Goal: Transaction & Acquisition: Book appointment/travel/reservation

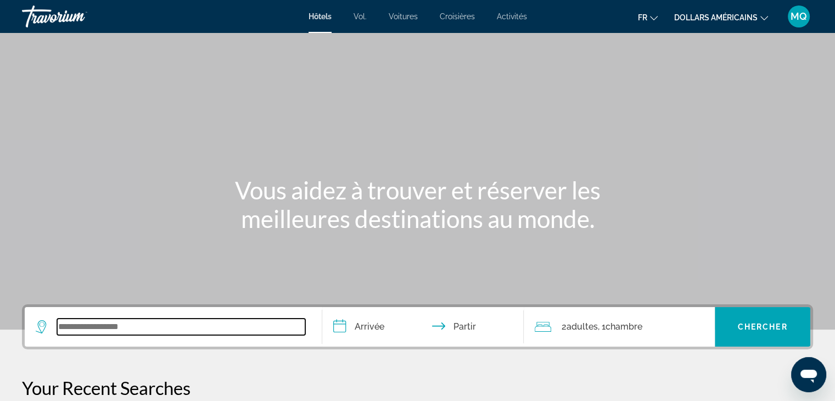
click at [135, 320] on input "Widget de recherche" at bounding box center [181, 327] width 248 height 16
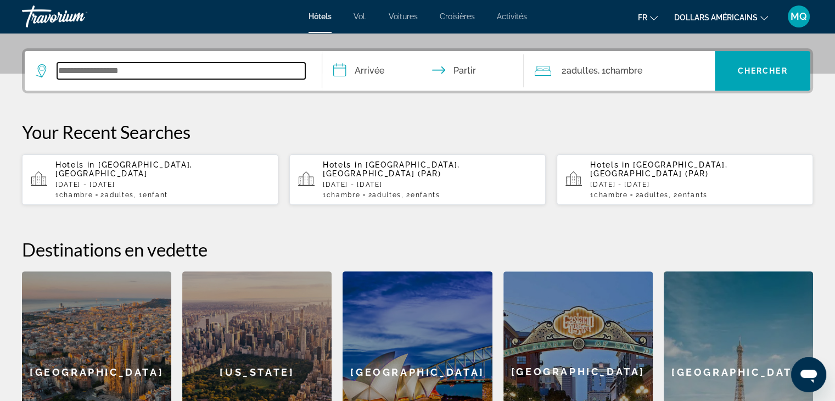
scroll to position [268, 0]
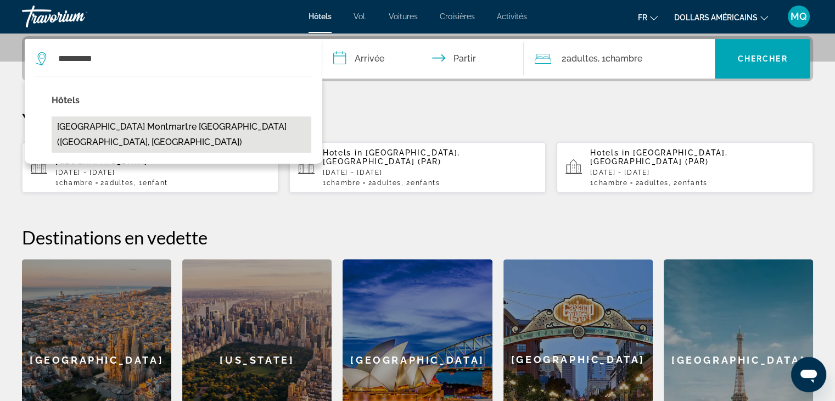
click at [166, 118] on button "Paris Montmartre Mairie du 18e (Paris, FR)" at bounding box center [182, 134] width 260 height 36
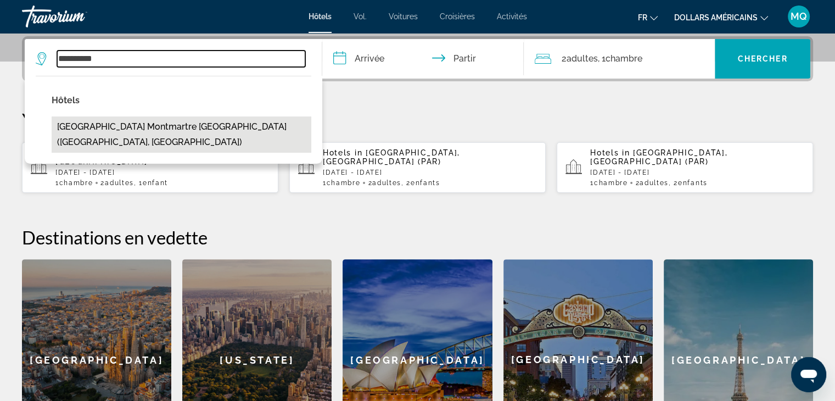
type input "**********"
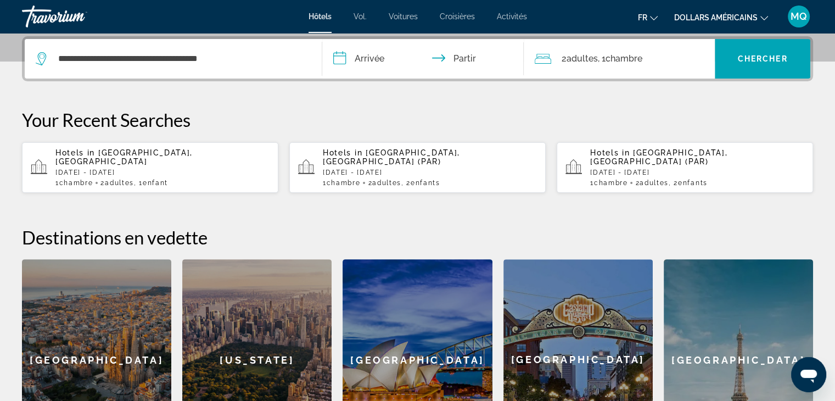
click at [377, 59] on input "**********" at bounding box center [425, 60] width 207 height 43
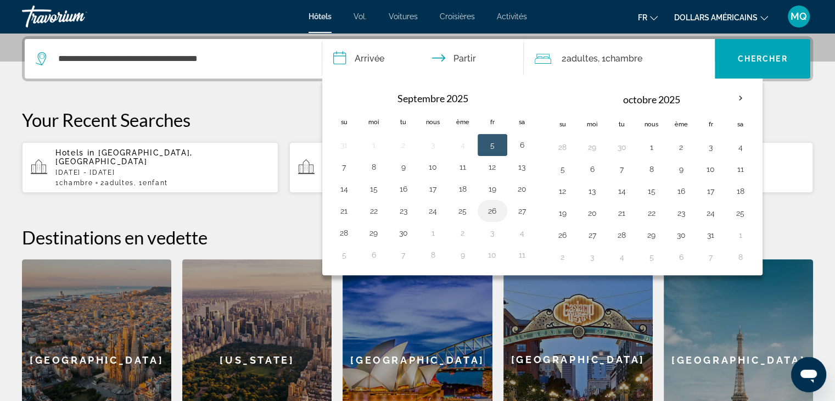
click at [492, 216] on button "26" at bounding box center [493, 210] width 18 height 15
click at [339, 232] on button "28" at bounding box center [345, 232] width 18 height 15
type input "**********"
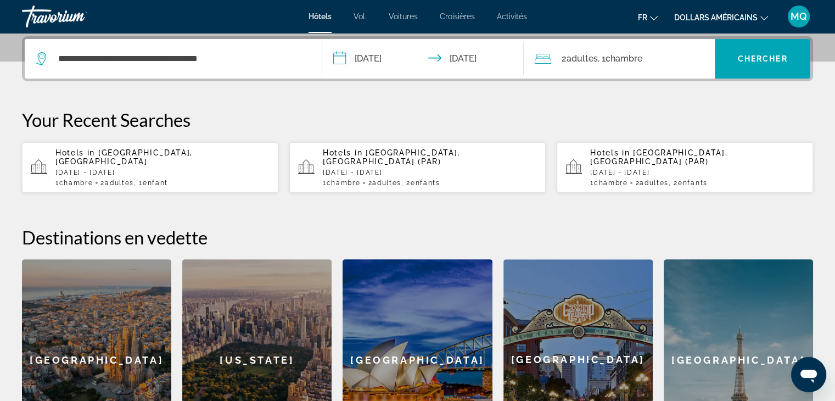
click at [669, 47] on div "2 adultes Adulte , 1 Chambre pièces" at bounding box center [625, 59] width 180 height 40
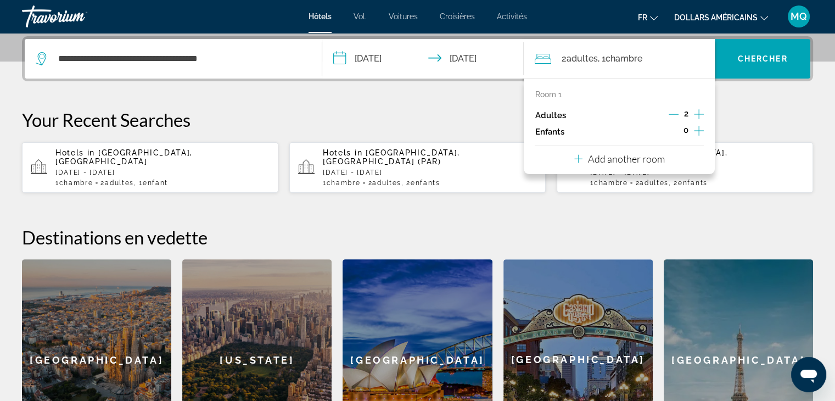
click at [700, 130] on icon "Increment children" at bounding box center [699, 131] width 10 height 10
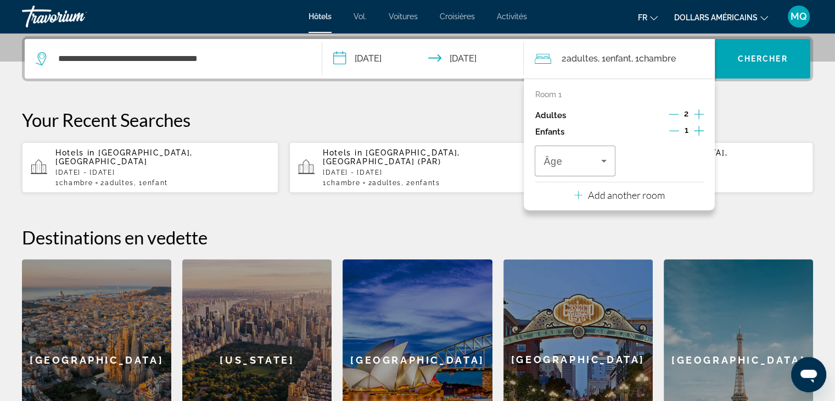
click at [700, 130] on icon "Increment children" at bounding box center [699, 131] width 10 height 10
click at [601, 171] on div "Travelers: 2 adults, 2 children" at bounding box center [575, 161] width 63 height 31
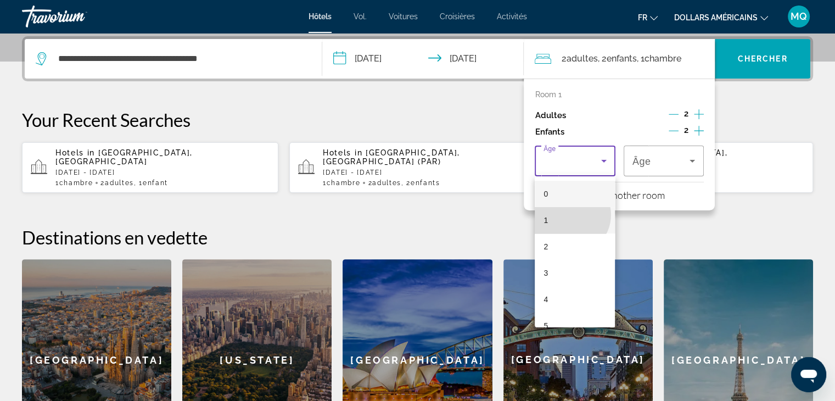
click at [570, 215] on mat-option "1" at bounding box center [575, 220] width 80 height 26
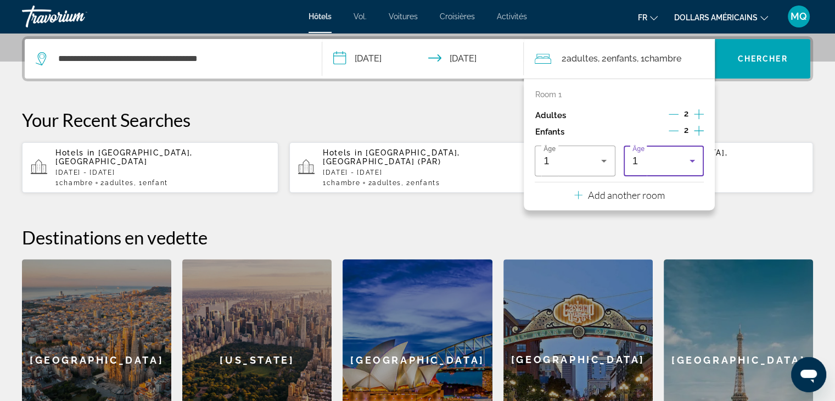
click at [697, 156] on icon "Travelers: 2 adults, 2 children" at bounding box center [692, 160] width 13 height 13
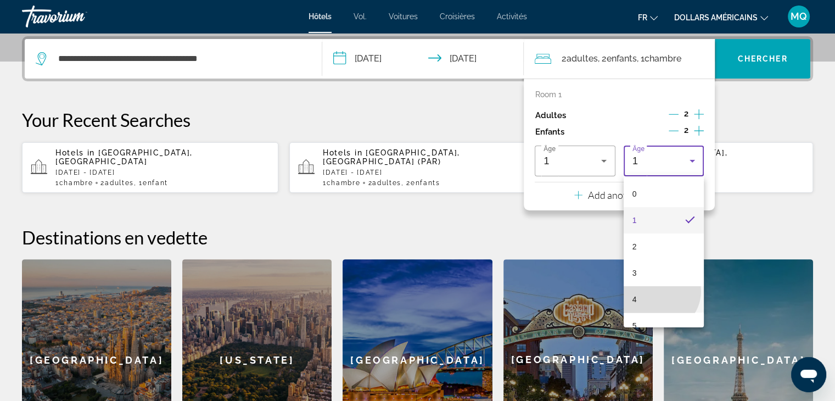
click at [659, 291] on mat-option "4" at bounding box center [664, 299] width 80 height 26
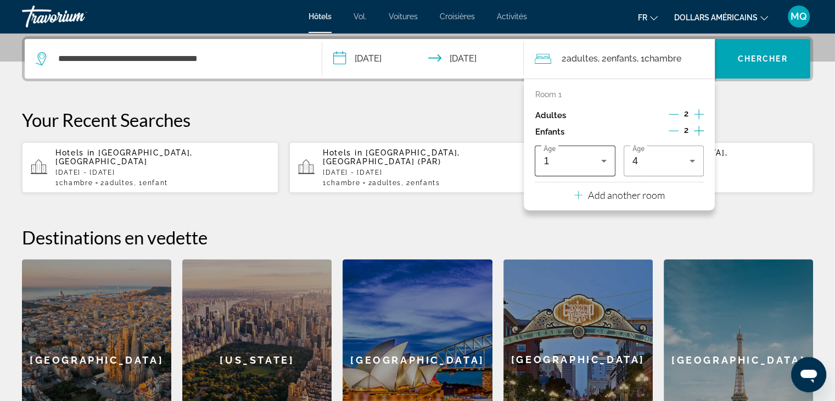
click at [599, 152] on div "1" at bounding box center [575, 161] width 63 height 31
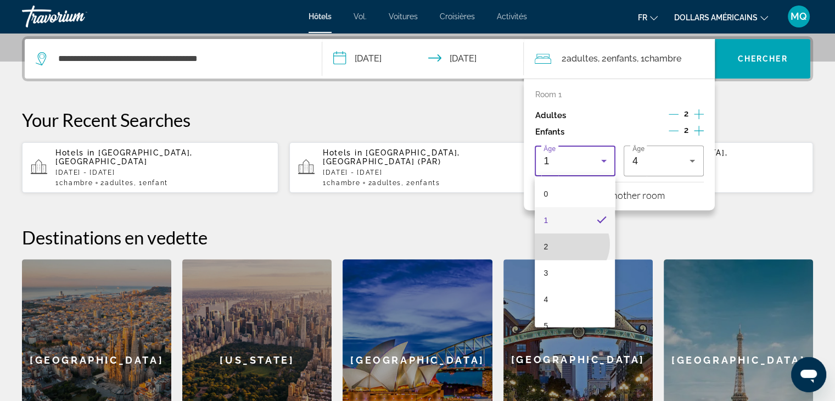
click at [569, 244] on mat-option "2" at bounding box center [575, 246] width 80 height 26
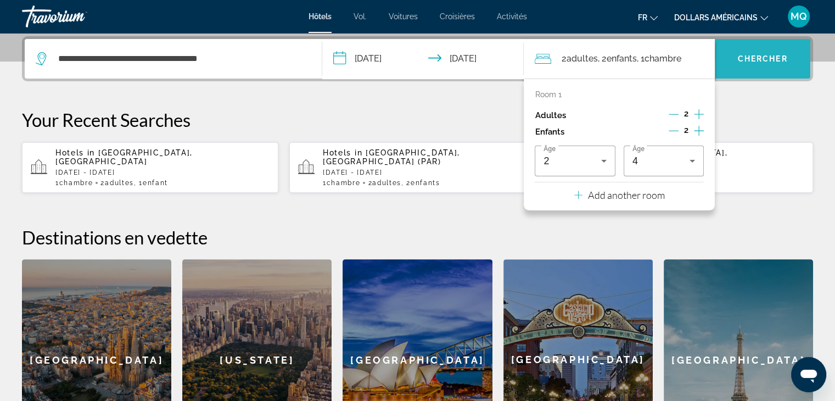
click at [765, 68] on span "Widget de recherche" at bounding box center [763, 59] width 96 height 26
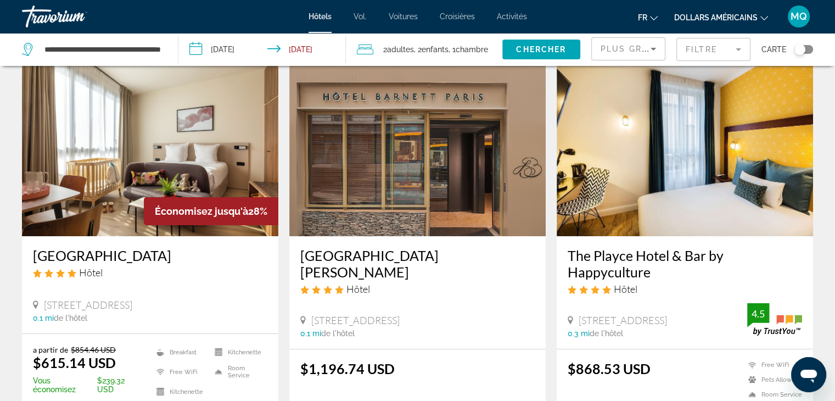
scroll to position [66, 0]
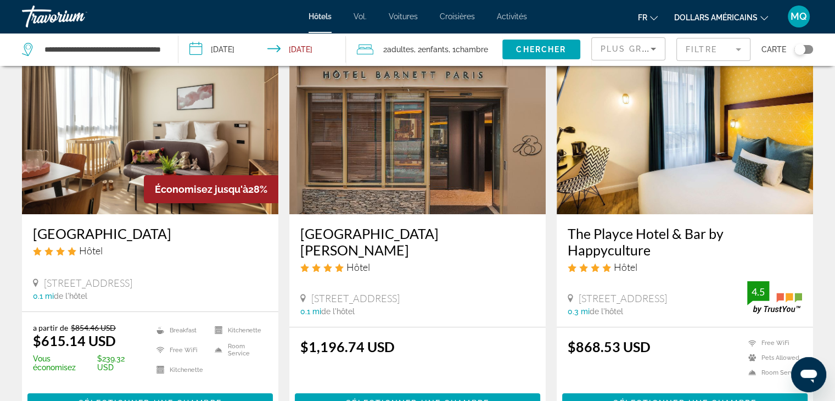
click at [715, 12] on button "dollars américains USD ($) MXN (Mexique$) CAD ($ CA) GBP (£) EUR (€) AUD (A$) N…" at bounding box center [721, 17] width 94 height 16
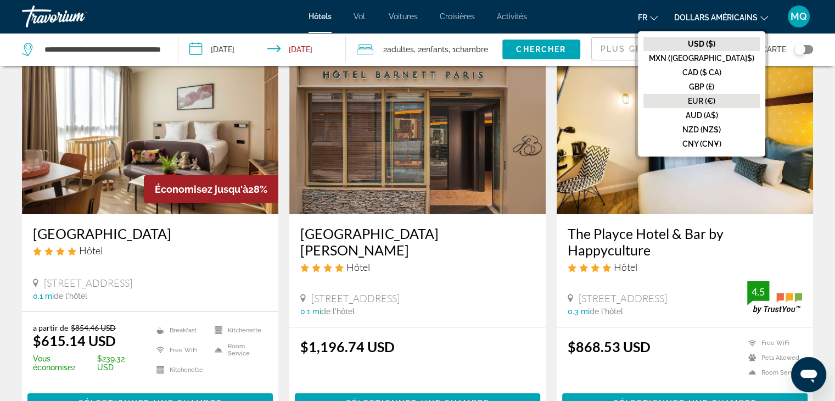
click at [716, 102] on font "EUR (€)" at bounding box center [701, 101] width 27 height 9
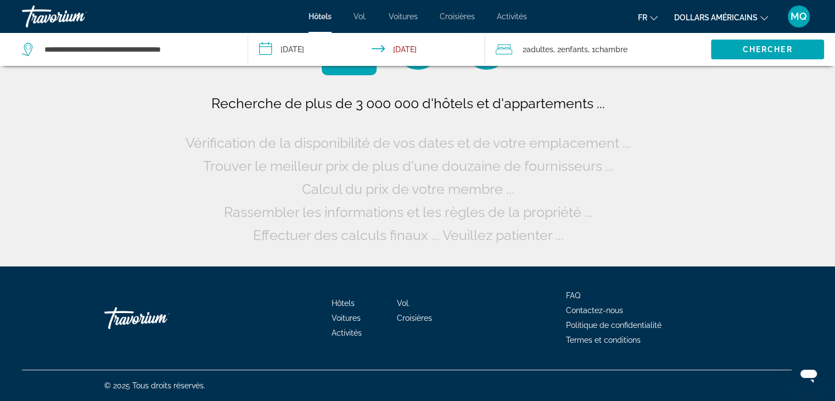
scroll to position [0, 0]
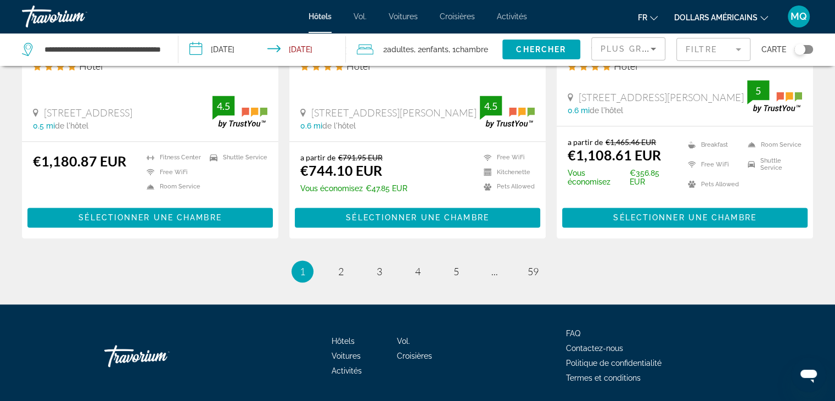
scroll to position [1504, 0]
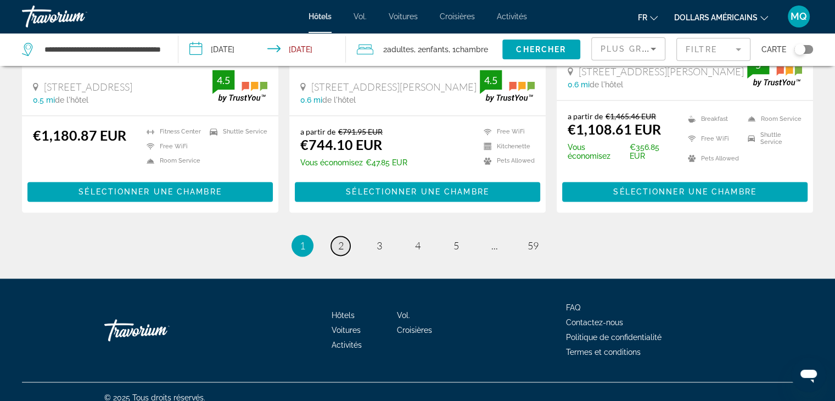
click at [343, 239] on span "2" at bounding box center [340, 245] width 5 height 12
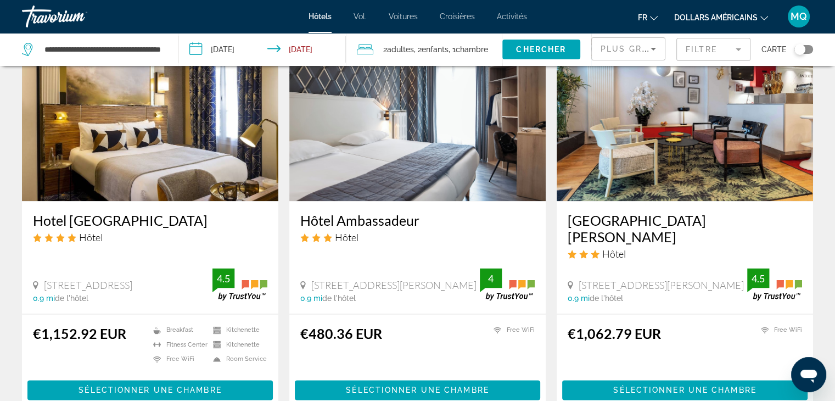
scroll to position [1346, 0]
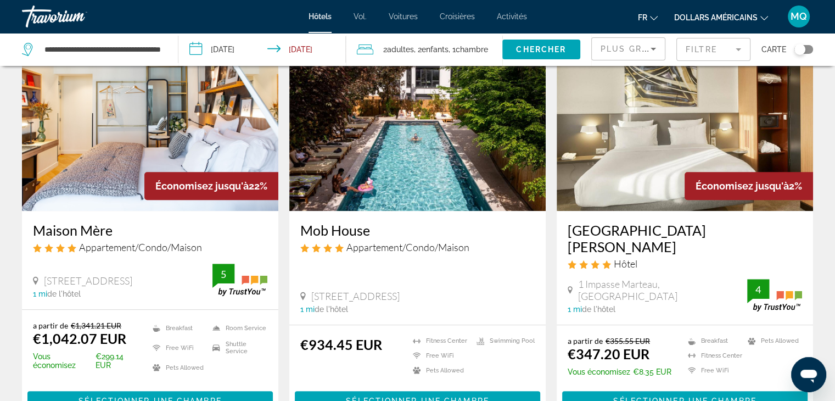
scroll to position [848, 0]
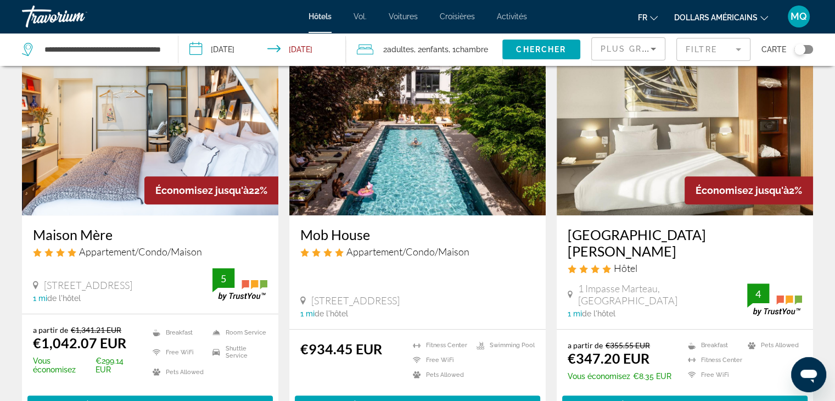
click at [645, 147] on img "Contenu principal" at bounding box center [685, 128] width 256 height 176
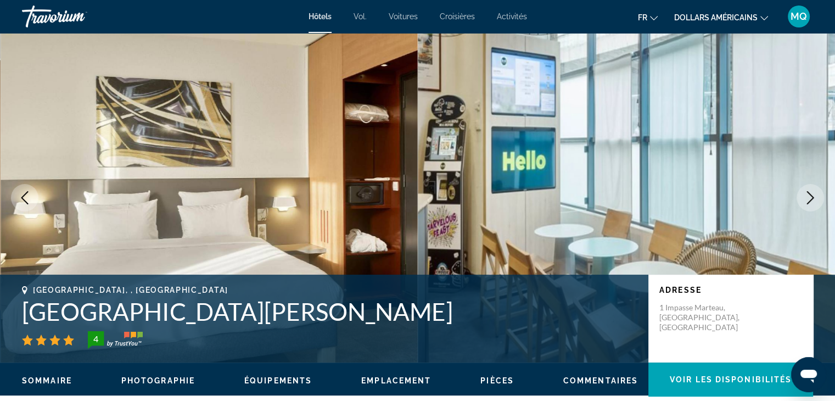
click at [808, 200] on icon "Next image" at bounding box center [810, 197] width 13 height 13
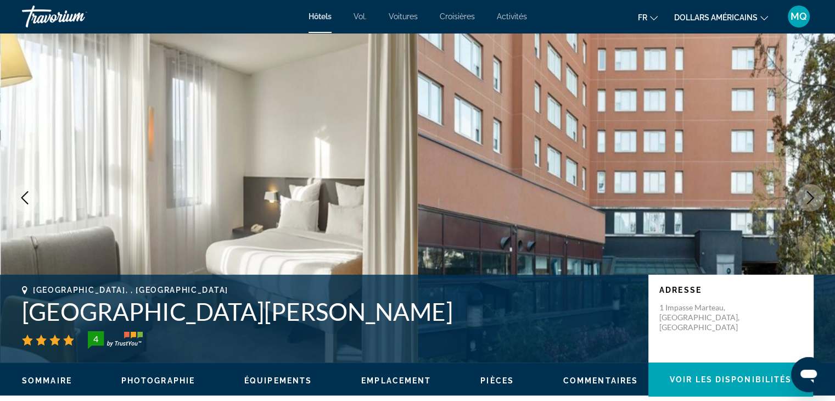
click at [812, 192] on icon "Next image" at bounding box center [810, 197] width 13 height 13
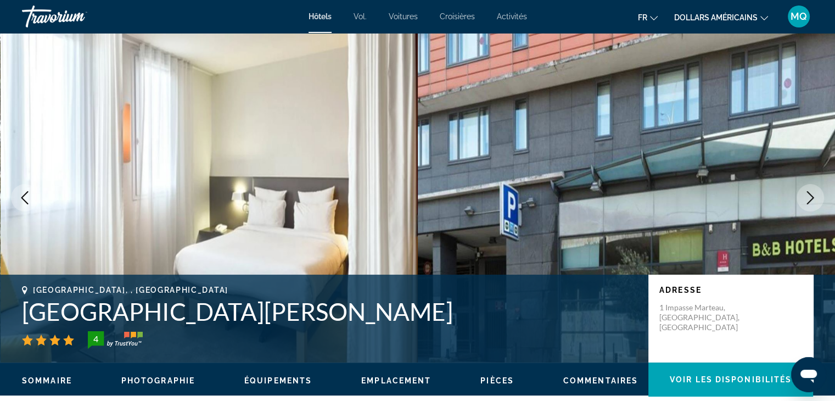
click at [812, 192] on icon "Next image" at bounding box center [810, 197] width 13 height 13
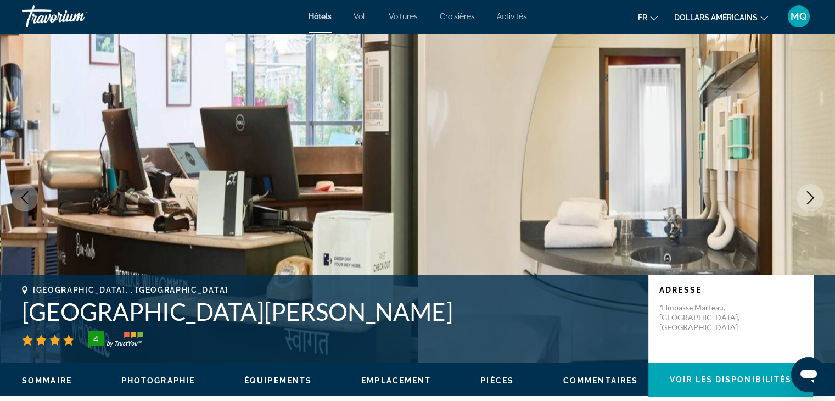
click at [812, 192] on icon "Next image" at bounding box center [810, 197] width 13 height 13
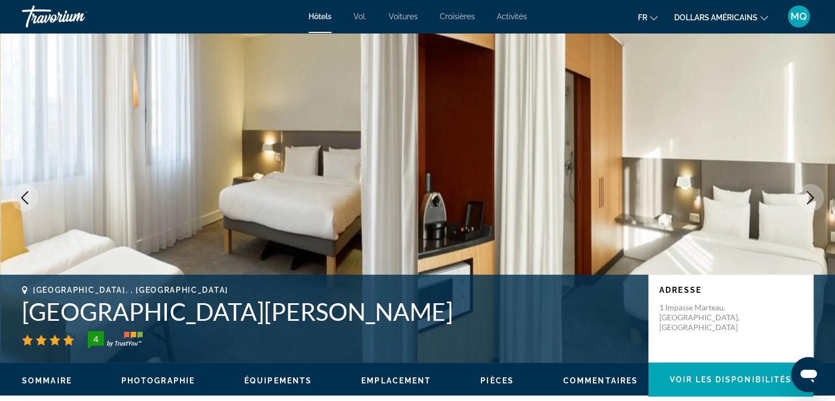
click at [812, 192] on icon "Next image" at bounding box center [810, 197] width 13 height 13
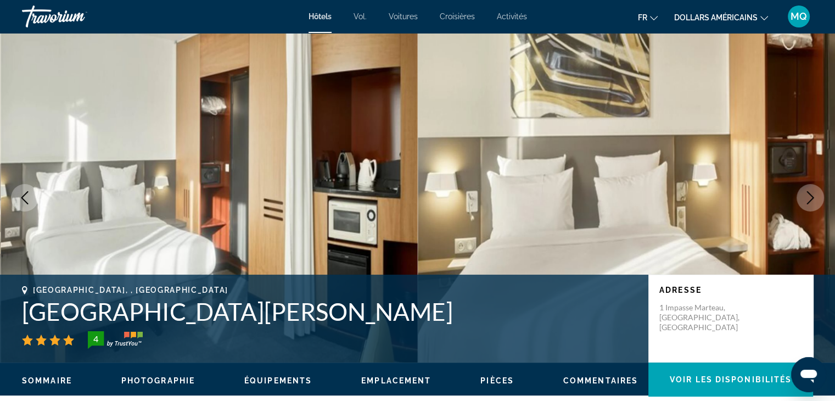
click at [812, 192] on icon "Next image" at bounding box center [810, 197] width 13 height 13
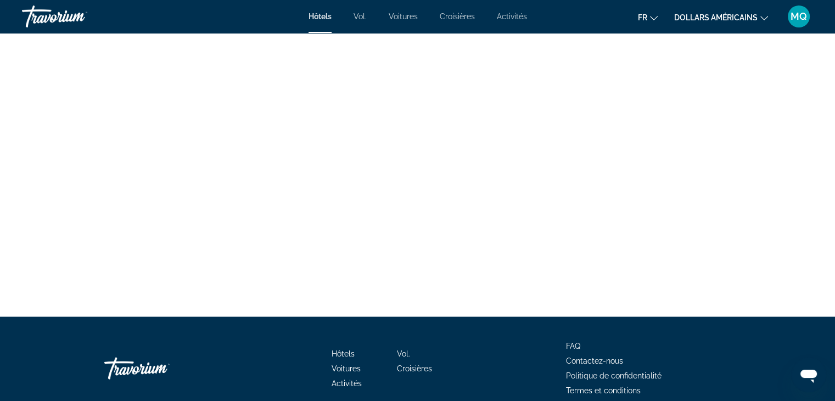
scroll to position [2195, 0]
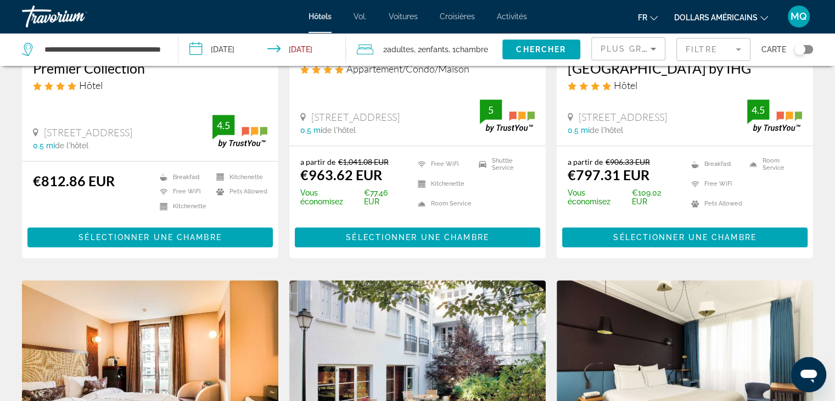
scroll to position [1402, 0]
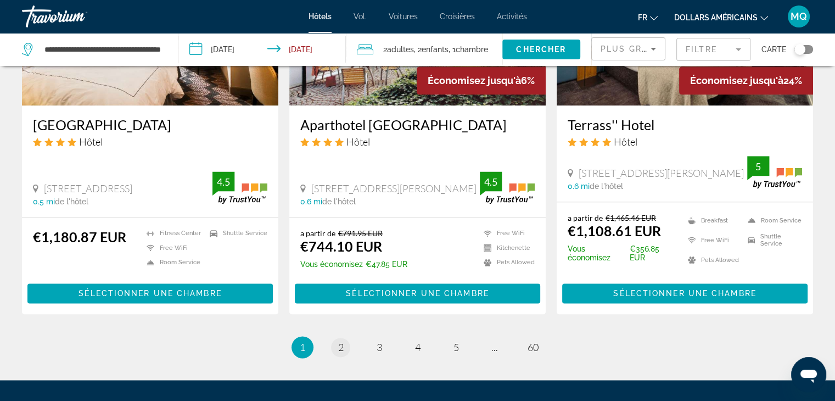
drag, startPoint x: 334, startPoint y: 326, endPoint x: 341, endPoint y: 340, distance: 15.7
click at [341, 340] on li "page 2" at bounding box center [341, 347] width 22 height 22
click at [341, 341] on span "2" at bounding box center [340, 347] width 5 height 12
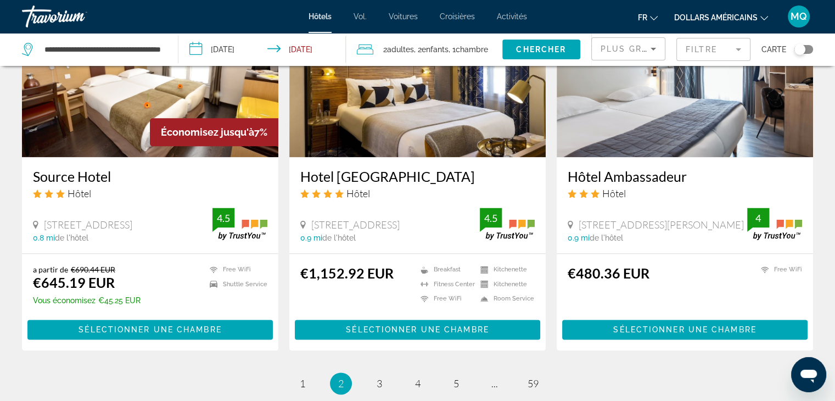
scroll to position [1419, 0]
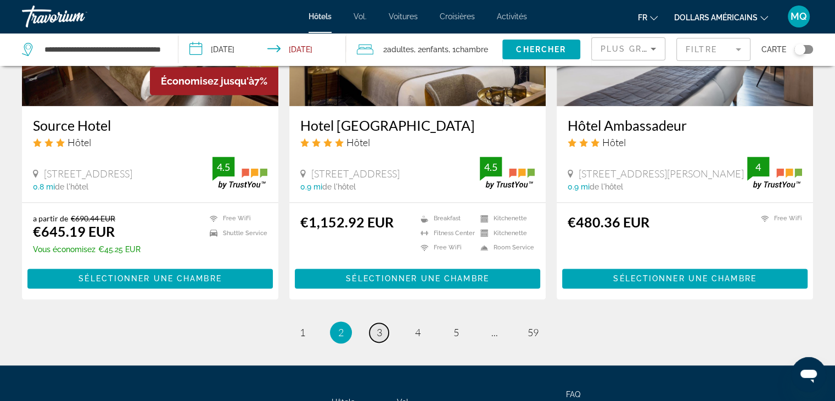
click at [380, 326] on span "3" at bounding box center [379, 332] width 5 height 12
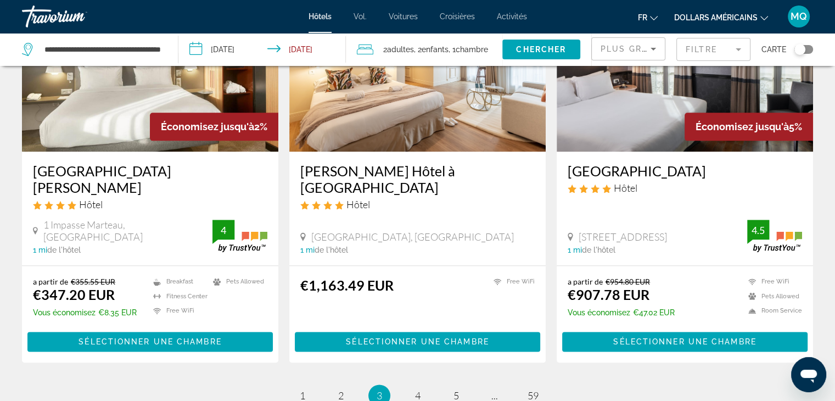
scroll to position [1339, 0]
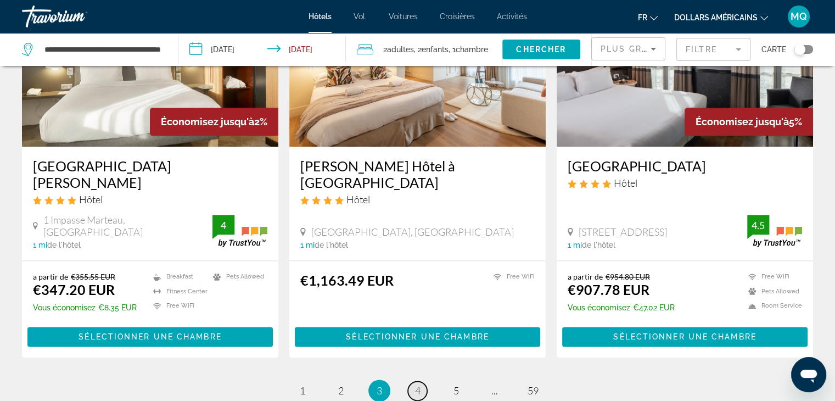
click at [417, 384] on span "4" at bounding box center [417, 390] width 5 height 12
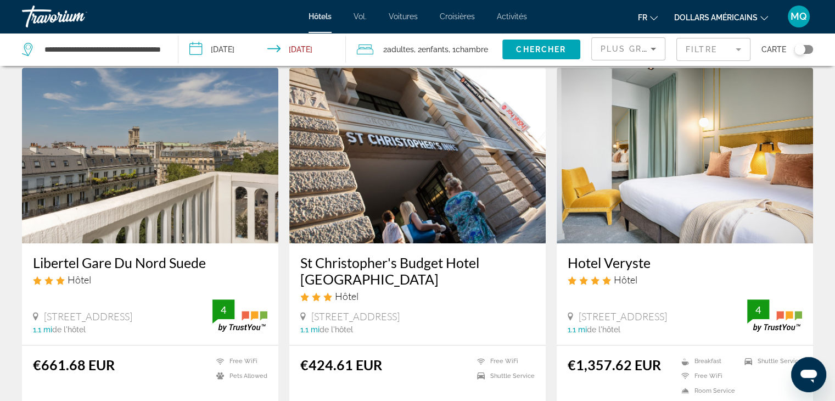
scroll to position [468, 0]
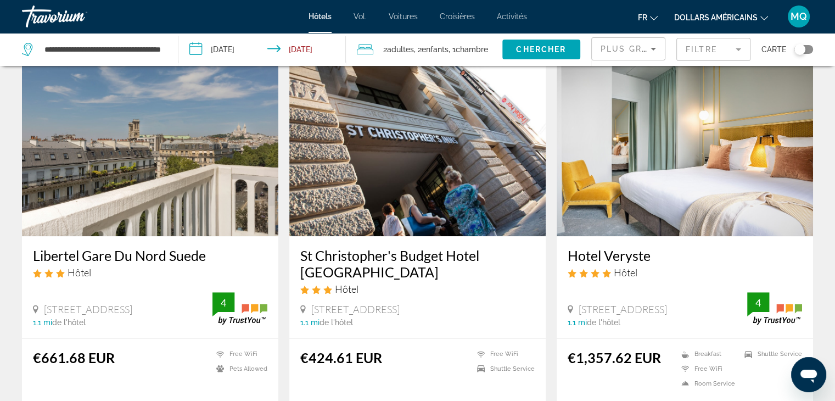
click at [488, 200] on img "Contenu principal" at bounding box center [417, 148] width 256 height 176
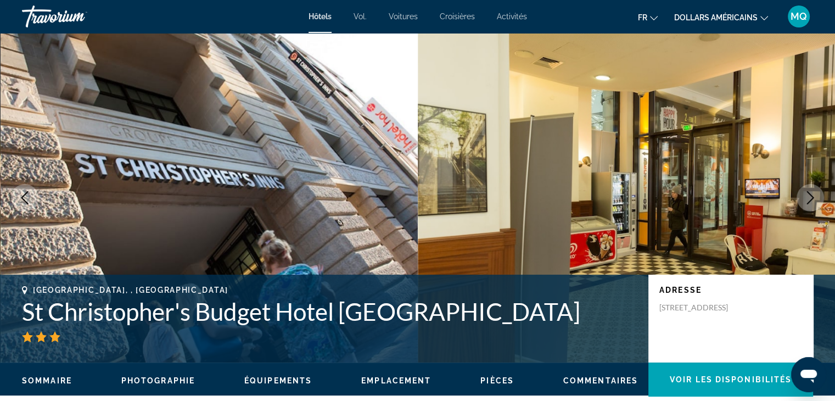
click at [823, 205] on img "Contenu principal" at bounding box center [627, 198] width 418 height 330
click at [811, 196] on icon "Next image" at bounding box center [810, 197] width 7 height 13
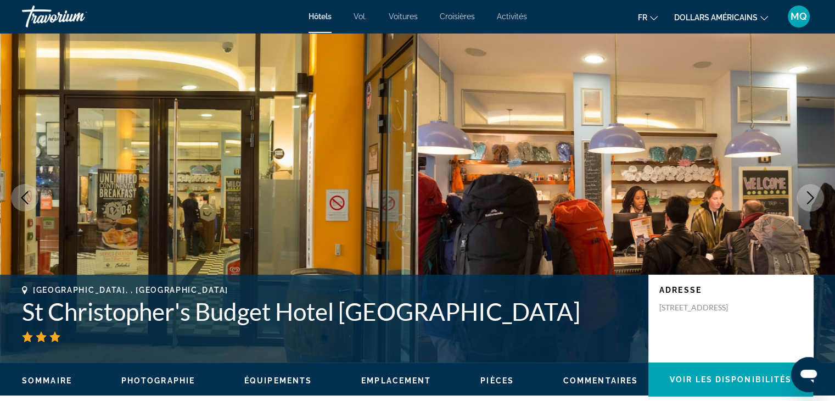
click at [811, 196] on icon "Next image" at bounding box center [810, 197] width 7 height 13
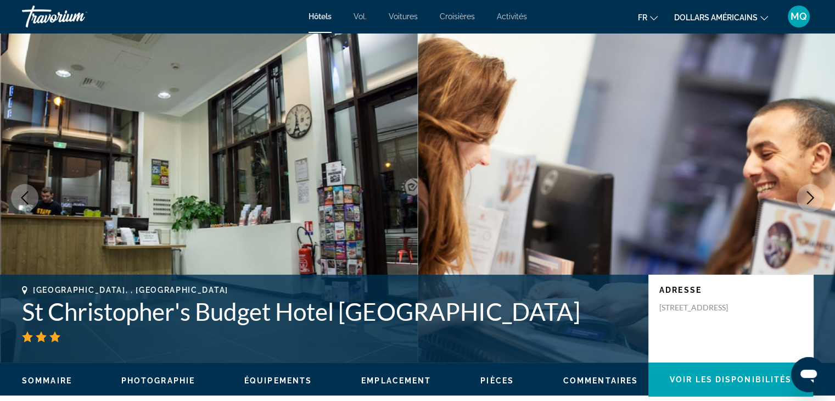
click at [811, 196] on icon "Next image" at bounding box center [810, 197] width 7 height 13
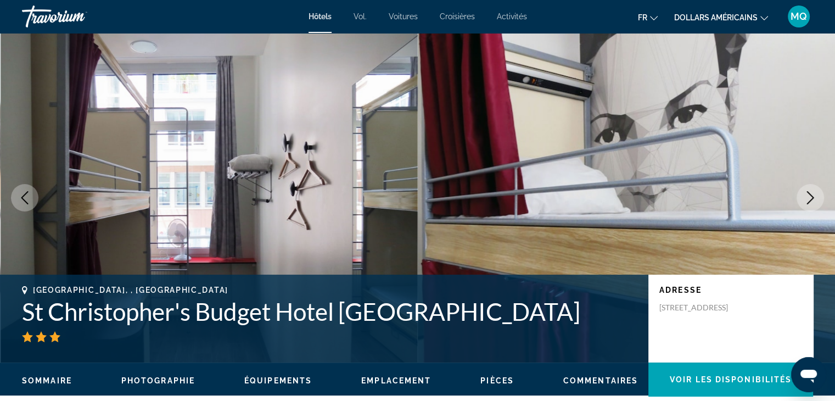
click at [811, 196] on icon "Next image" at bounding box center [810, 197] width 7 height 13
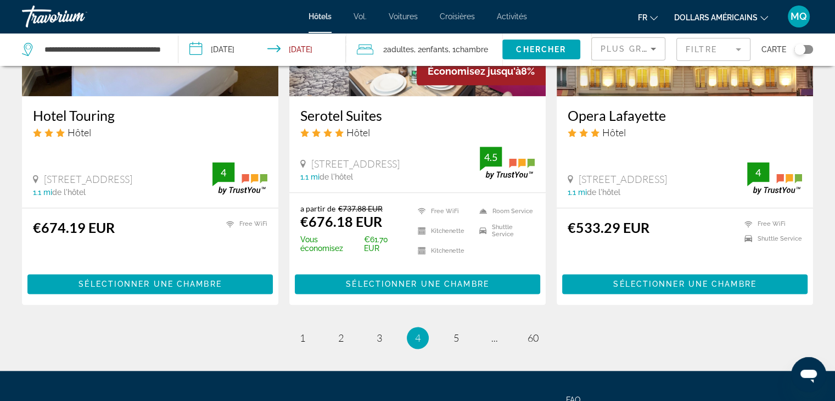
scroll to position [1433, 0]
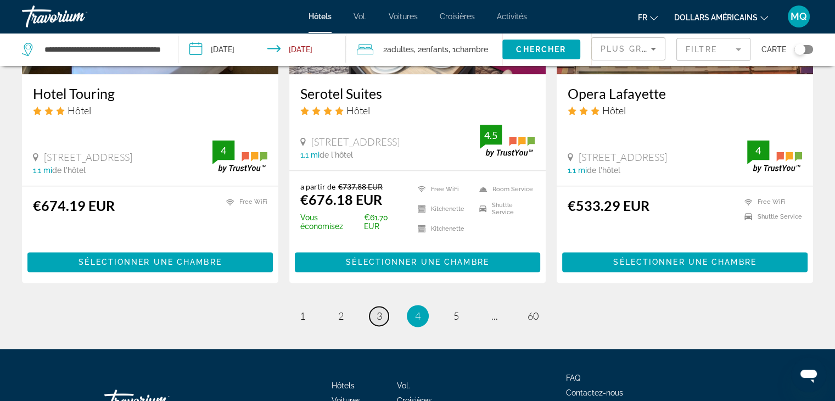
click at [375, 306] on link "page 3" at bounding box center [379, 315] width 19 height 19
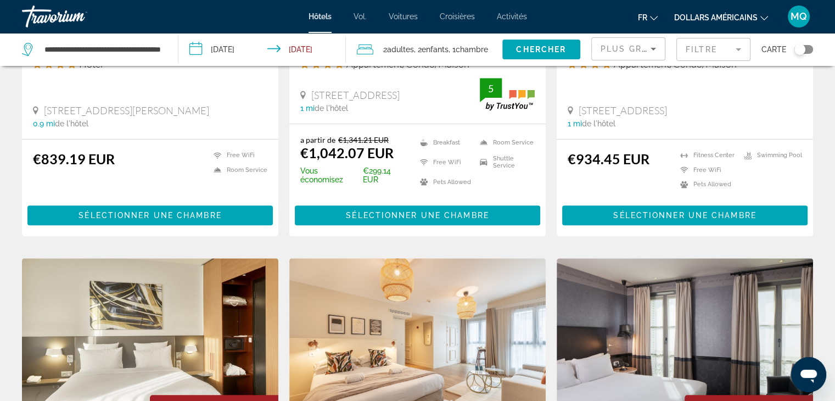
scroll to position [1402, 0]
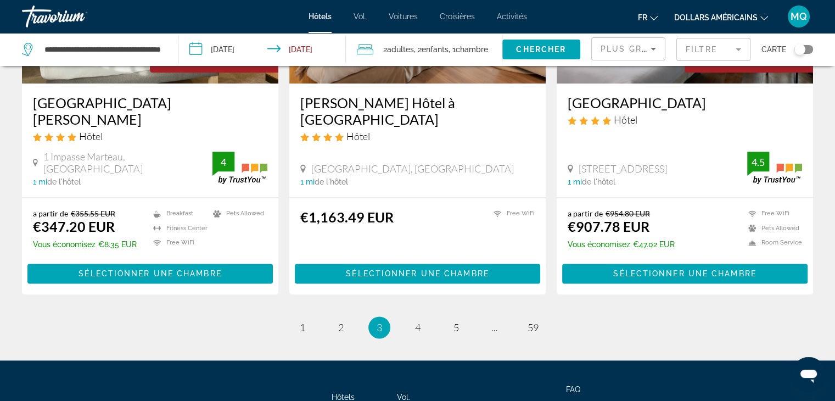
click at [174, 94] on h3 "B&B Hotel Paris Nord 18Eme" at bounding box center [150, 110] width 235 height 33
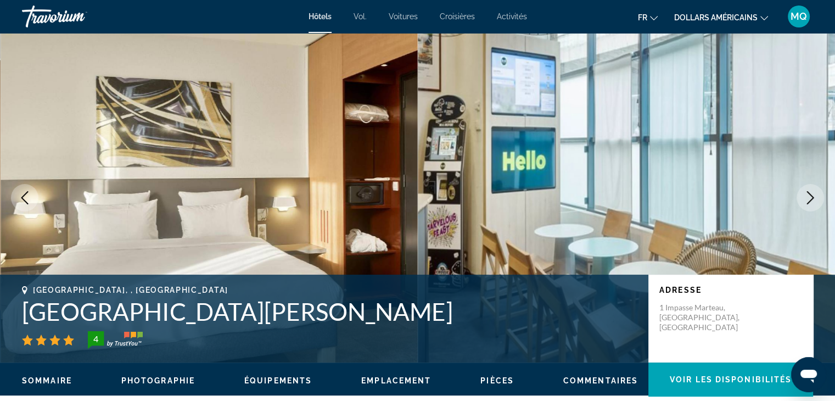
click at [804, 192] on icon "Next image" at bounding box center [810, 197] width 13 height 13
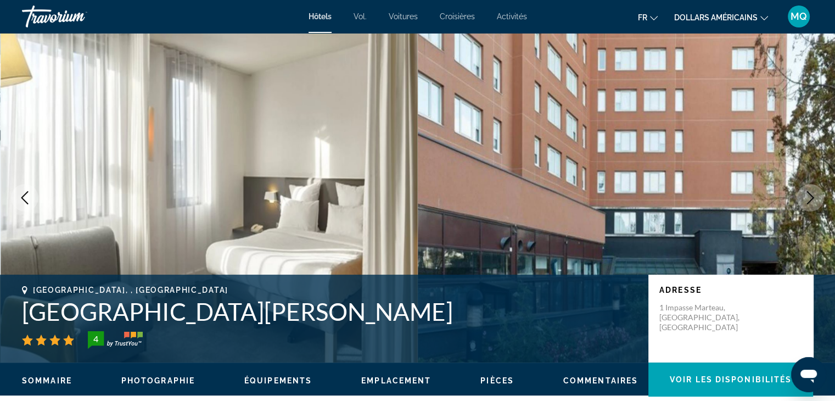
click at [804, 192] on icon "Next image" at bounding box center [810, 197] width 13 height 13
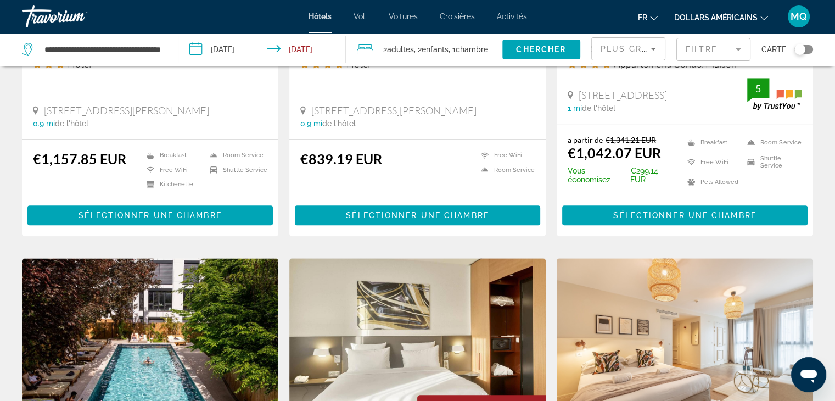
scroll to position [1402, 0]
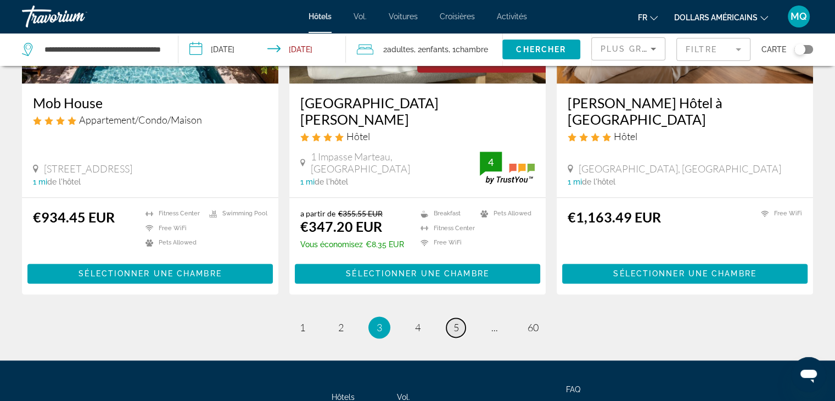
click at [458, 321] on span "5" at bounding box center [456, 327] width 5 height 12
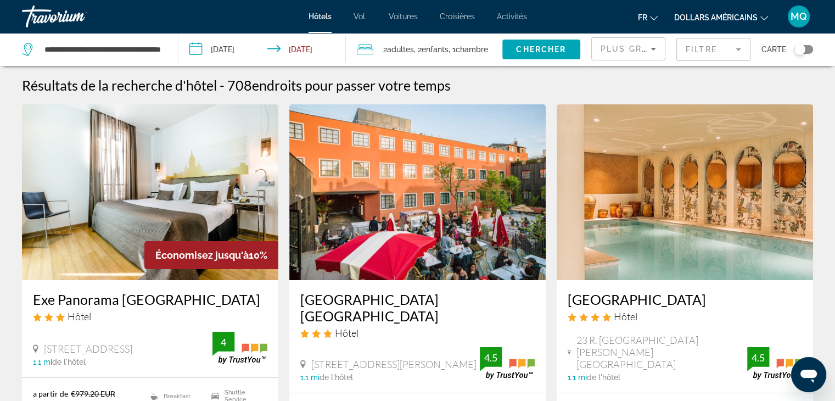
drag, startPoint x: 834, startPoint y: 394, endPoint x: 839, endPoint y: 398, distance: 6.6
click at [835, 398] on html "**********" at bounding box center [417, 200] width 835 height 401
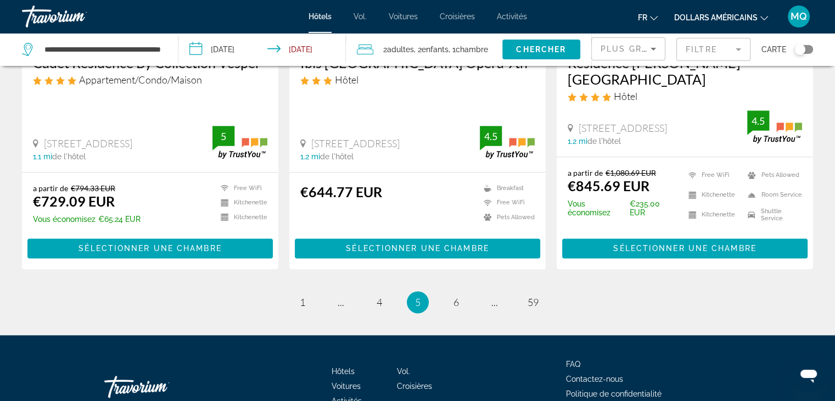
scroll to position [1434, 0]
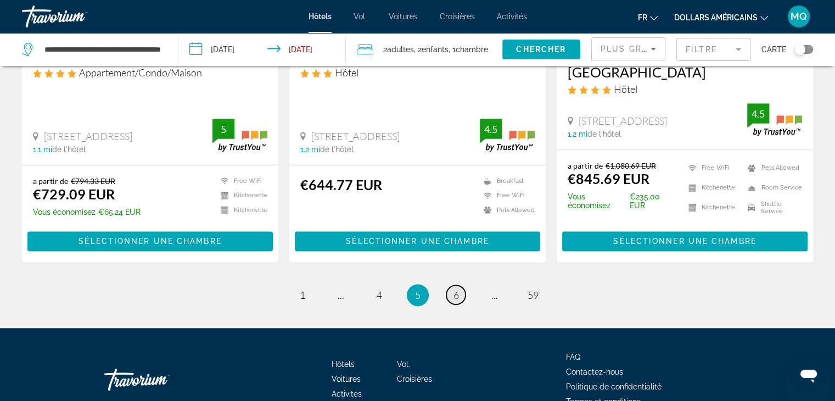
click at [456, 289] on span "6" at bounding box center [456, 295] width 5 height 12
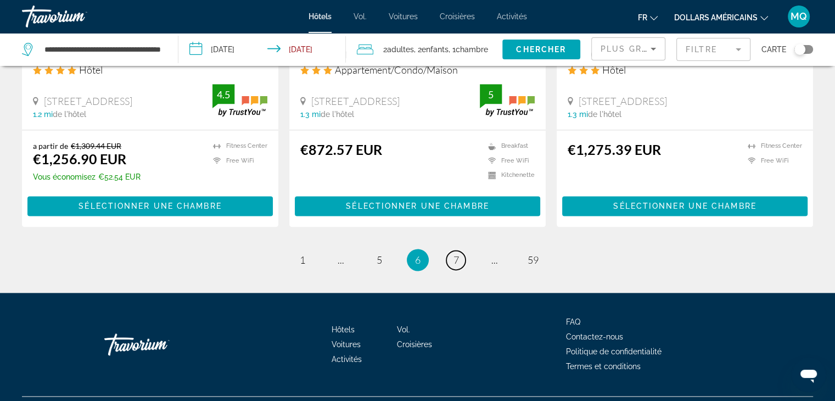
scroll to position [1468, 0]
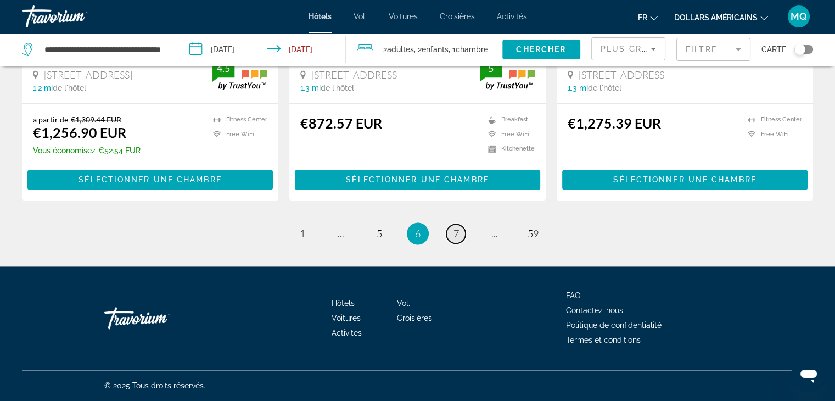
click at [456, 234] on span "7" at bounding box center [456, 233] width 5 height 12
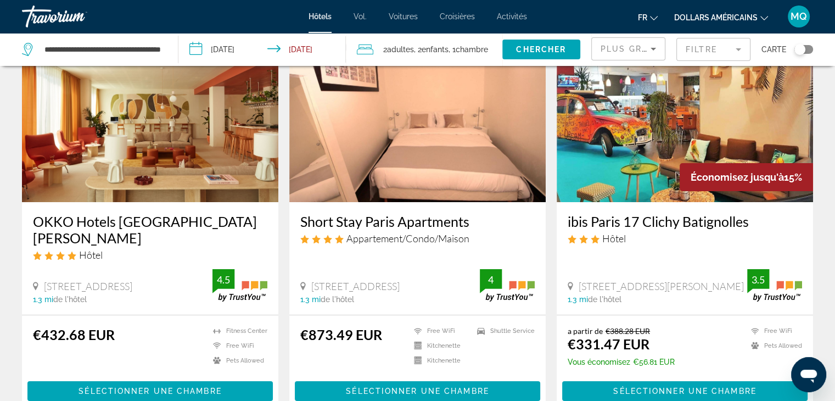
scroll to position [88, 0]
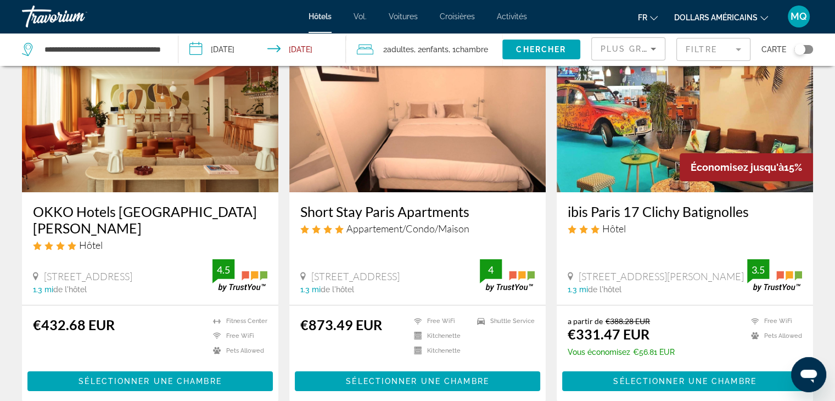
click at [652, 159] on img "Contenu principal" at bounding box center [685, 104] width 256 height 176
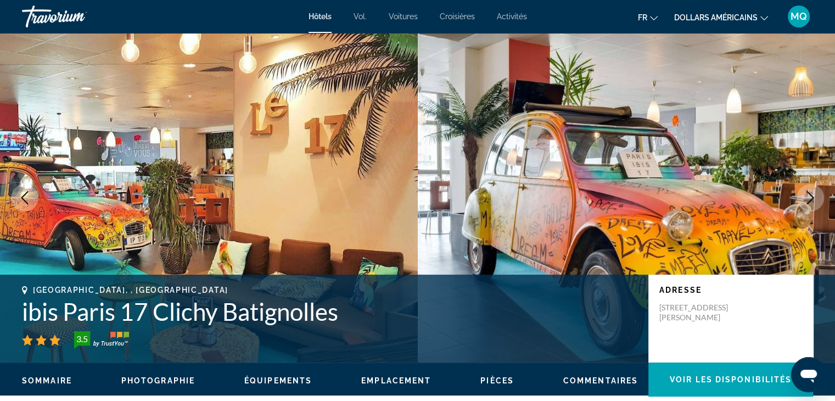
click at [799, 203] on button "Next image" at bounding box center [810, 197] width 27 height 27
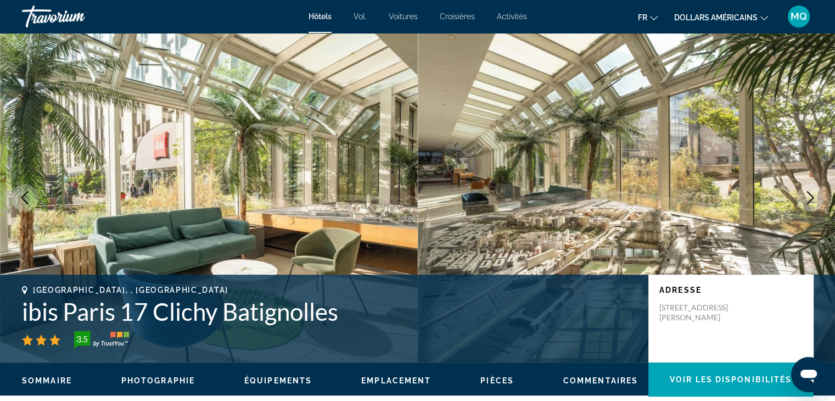
click at [799, 203] on button "Next image" at bounding box center [810, 197] width 27 height 27
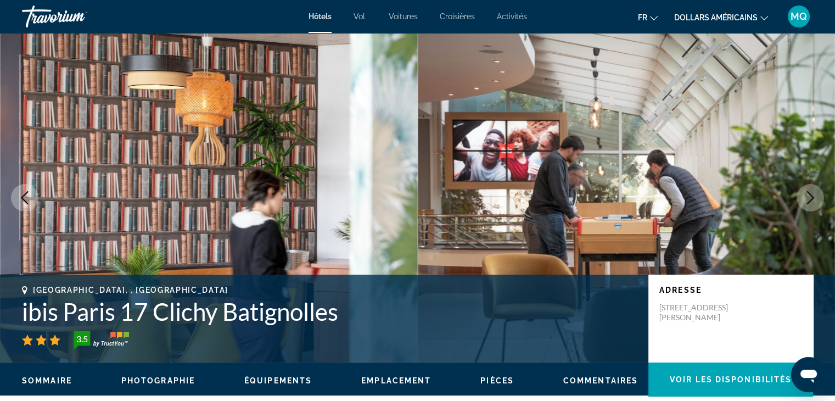
click at [799, 203] on button "Next image" at bounding box center [810, 197] width 27 height 27
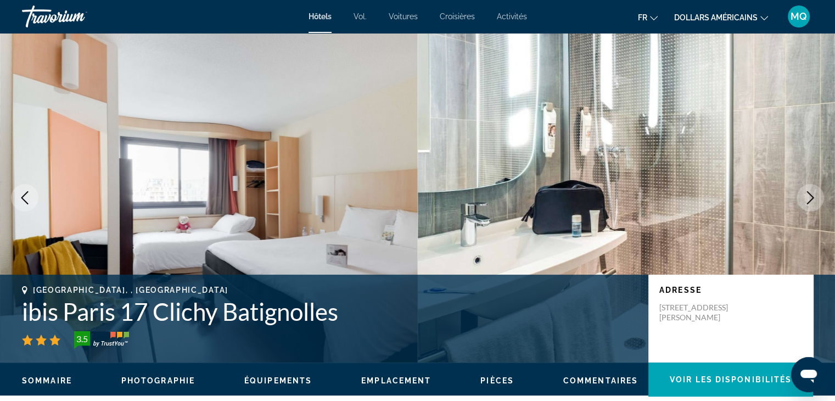
click at [799, 203] on button "Next image" at bounding box center [810, 197] width 27 height 27
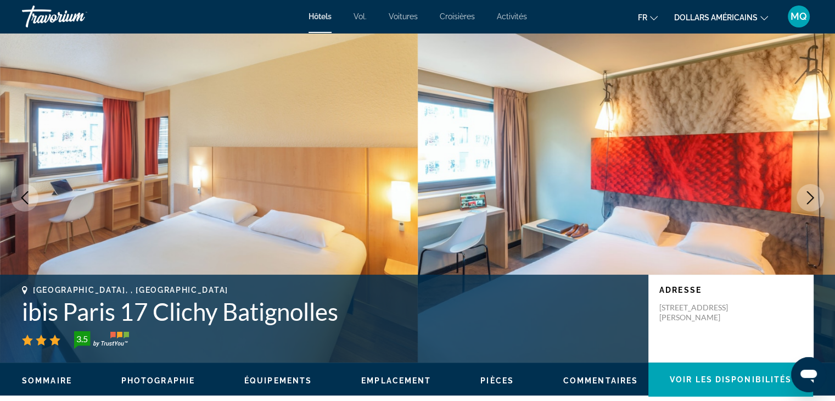
click at [799, 203] on button "Next image" at bounding box center [810, 197] width 27 height 27
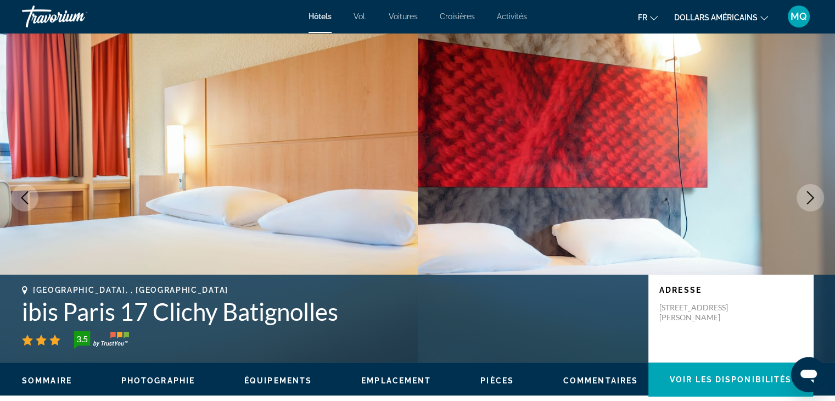
click at [799, 203] on button "Next image" at bounding box center [810, 197] width 27 height 27
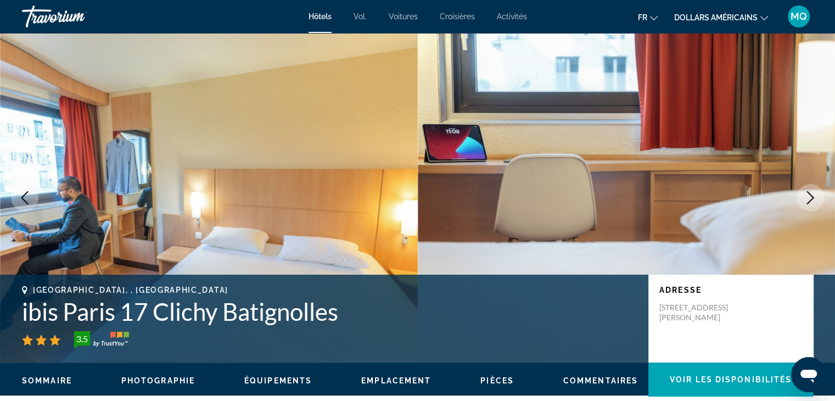
click at [799, 203] on button "Next image" at bounding box center [810, 197] width 27 height 27
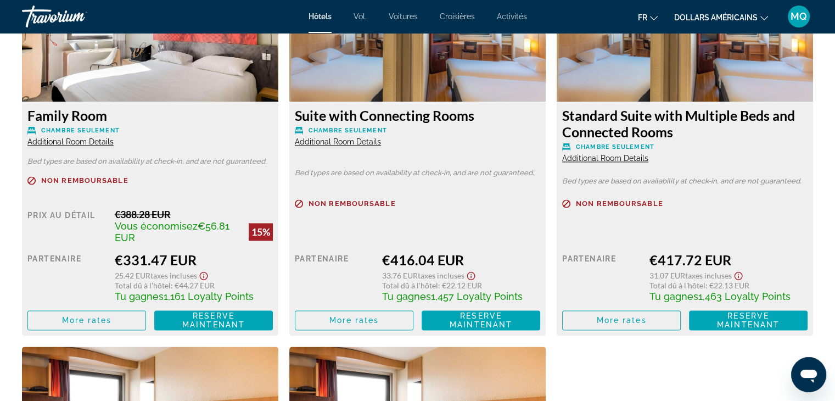
scroll to position [1595, 0]
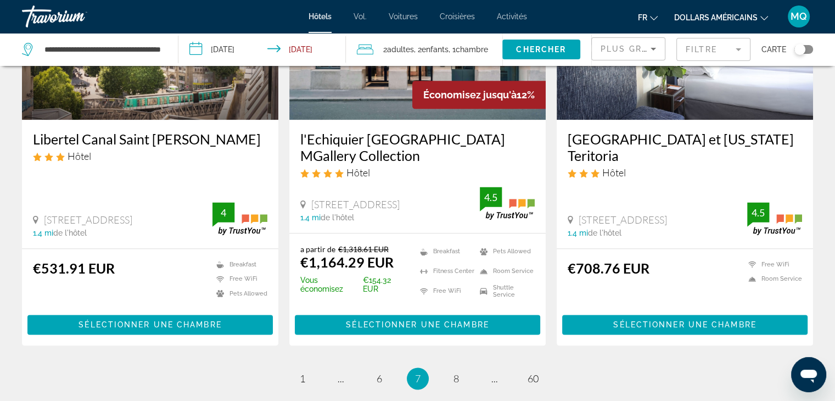
scroll to position [1405, 0]
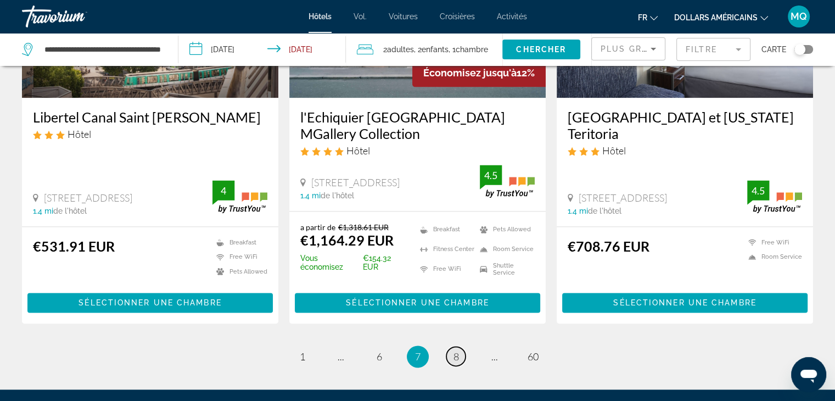
click at [449, 347] on link "page 8" at bounding box center [456, 356] width 19 height 19
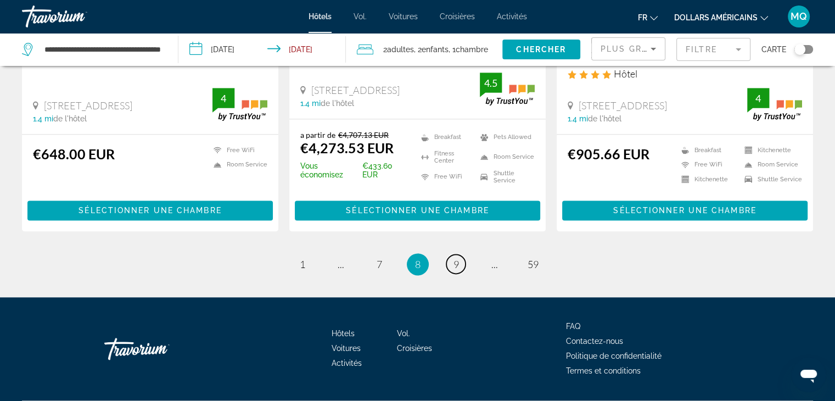
scroll to position [1496, 0]
